Goal: Navigation & Orientation: Find specific page/section

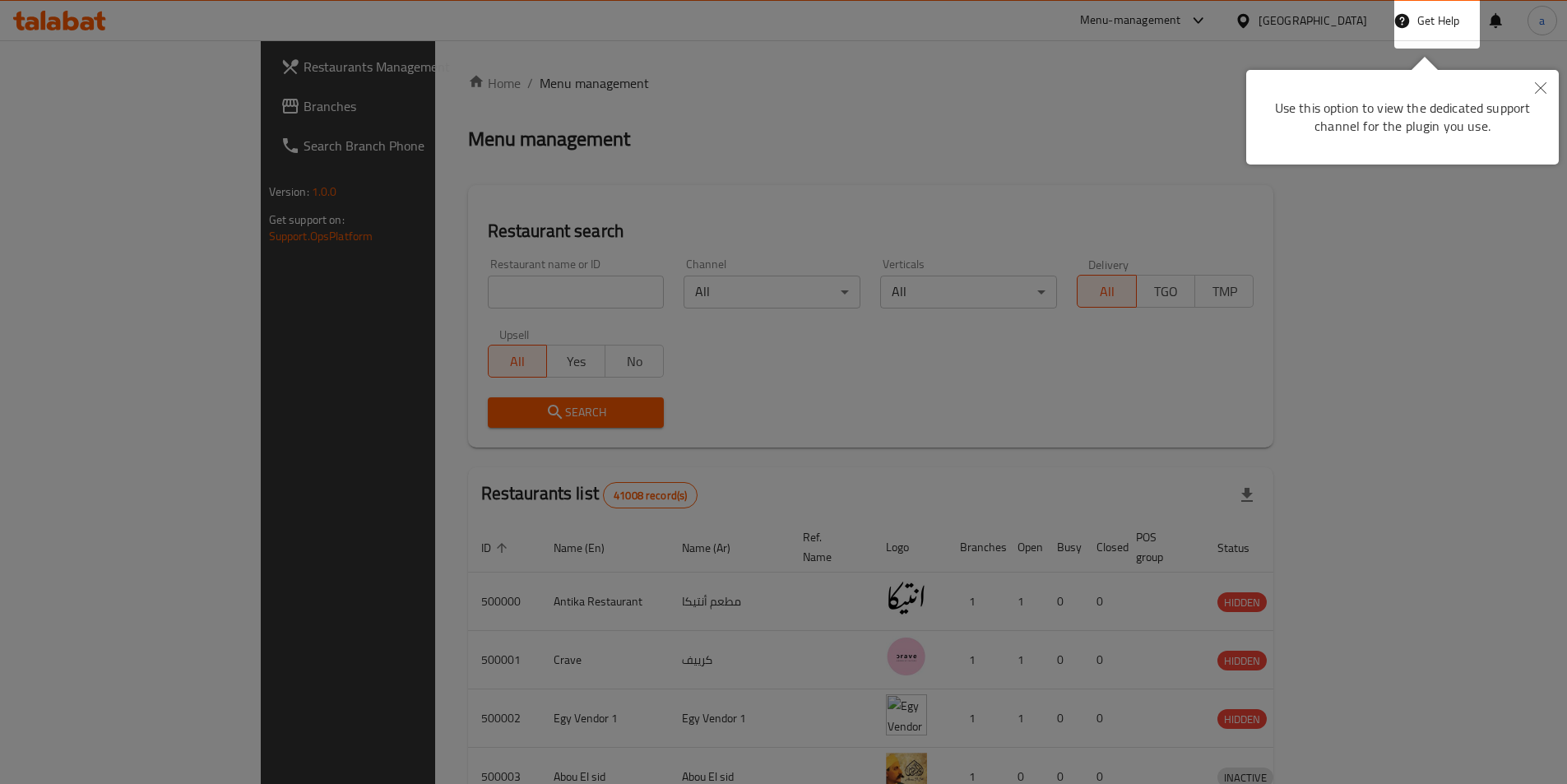
click at [792, 182] on div at bounding box center [784, 392] width 1567 height 784
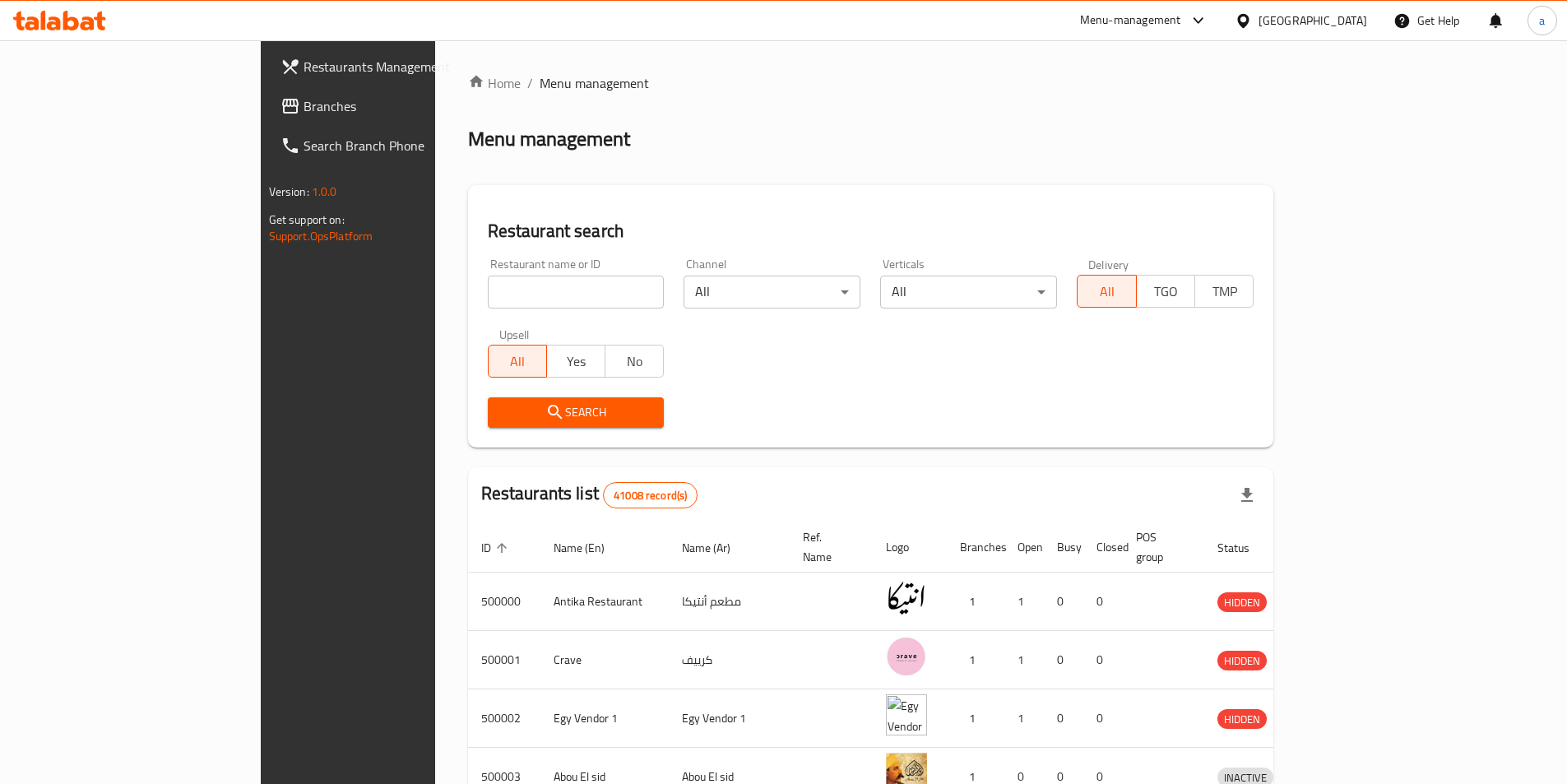
click at [1340, 39] on div "[GEOGRAPHIC_DATA]" at bounding box center [1301, 21] width 159 height 39
click at [1345, 26] on div "[GEOGRAPHIC_DATA]" at bounding box center [1312, 21] width 108 height 18
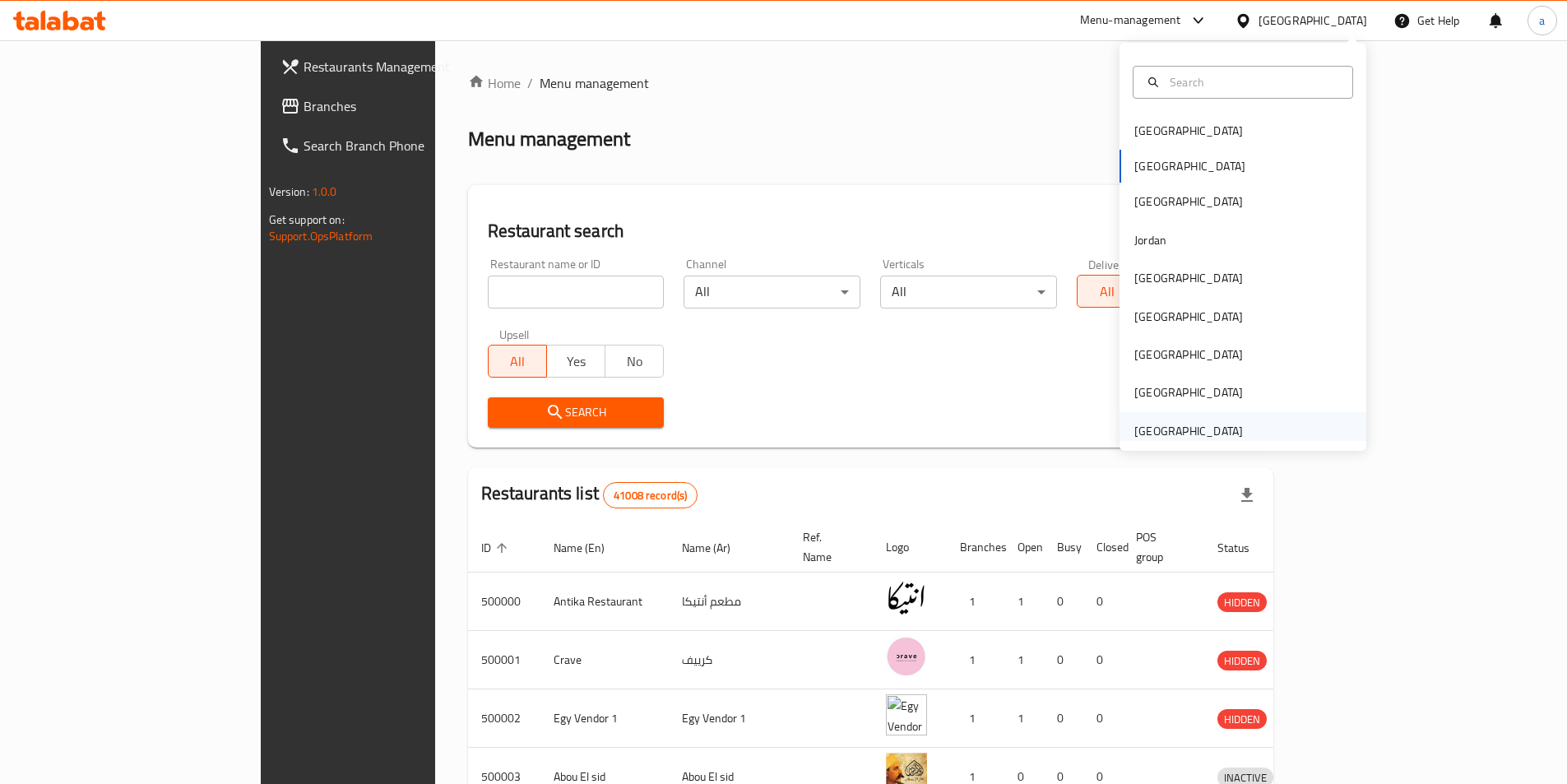
click at [1200, 417] on div "[GEOGRAPHIC_DATA]" at bounding box center [1189, 431] width 135 height 38
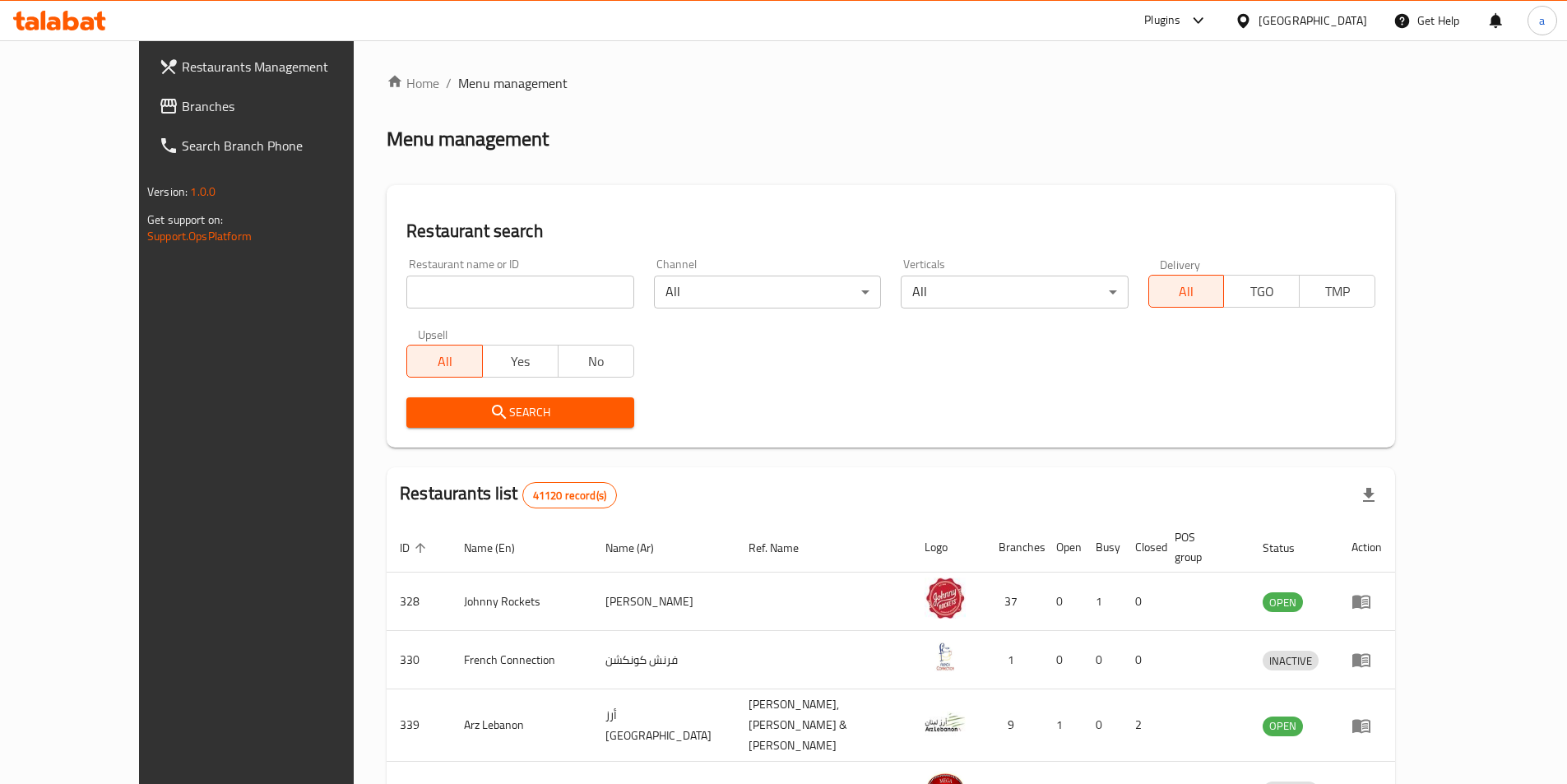
click at [182, 107] on span "Branches" at bounding box center [284, 106] width 206 height 20
